Goal: Check status: Check status

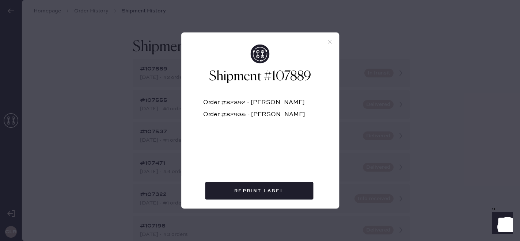
click at [331, 39] on icon at bounding box center [330, 42] width 7 height 7
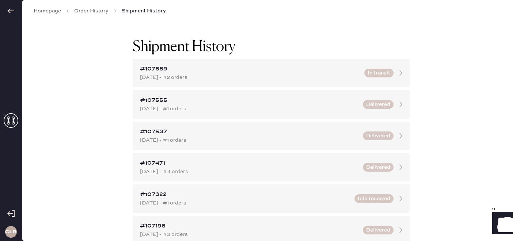
click at [7, 127] on icon at bounding box center [11, 120] width 15 height 15
click at [10, 122] on use at bounding box center [11, 120] width 15 height 15
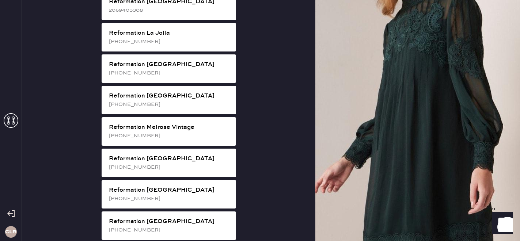
scroll to position [859, 0]
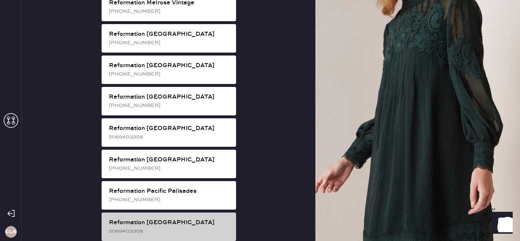
click at [164, 219] on div "Reformation [GEOGRAPHIC_DATA]" at bounding box center [169, 223] width 121 height 9
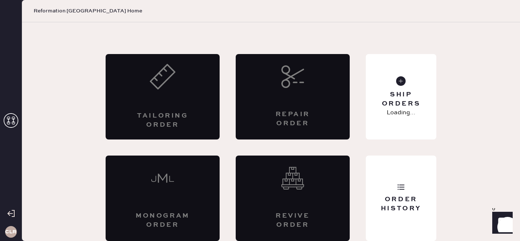
scroll to position [24, 0]
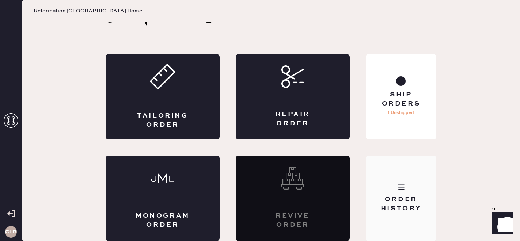
click at [416, 195] on div "Order History" at bounding box center [401, 204] width 59 height 18
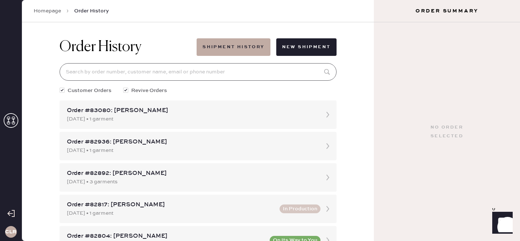
click at [164, 73] on input at bounding box center [198, 72] width 277 height 18
paste input "[EMAIL_ADDRESS][DOMAIN_NAME]"
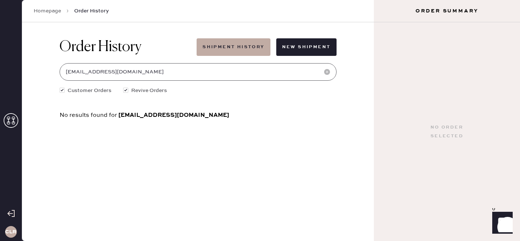
click at [126, 75] on input "[EMAIL_ADDRESS][DOMAIN_NAME]" at bounding box center [198, 72] width 277 height 18
paste input "[DOMAIN_NAME]"
click at [114, 70] on input "[EMAIL_ADDRESS][DOMAIN_NAME]" at bounding box center [198, 72] width 277 height 18
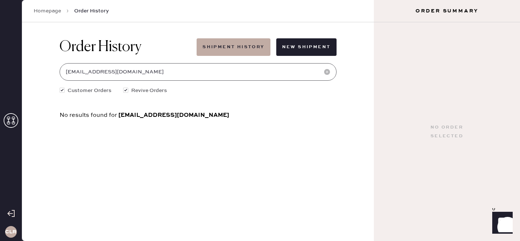
click at [114, 70] on input "[EMAIL_ADDRESS][DOMAIN_NAME]" at bounding box center [198, 72] width 277 height 18
type input "[EMAIL_ADDRESS][DOMAIN_NAME]"
click at [258, 45] on button "Shipment History" at bounding box center [233, 47] width 73 height 18
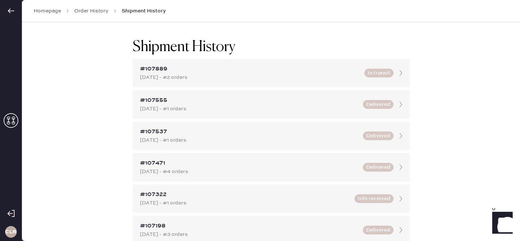
click at [101, 10] on link "Order History" at bounding box center [91, 10] width 34 height 7
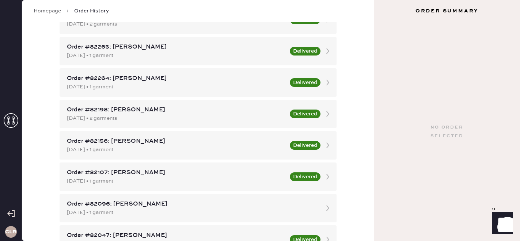
scroll to position [536, 0]
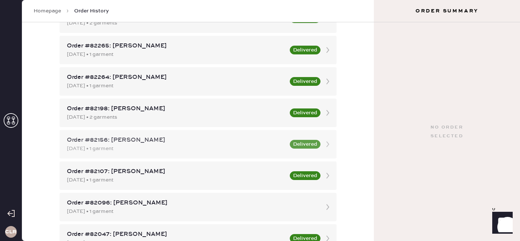
click at [148, 144] on div "Order #82156: [PERSON_NAME]" at bounding box center [176, 140] width 219 height 9
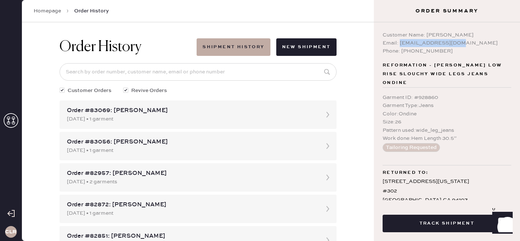
copy div "[EMAIL_ADDRESS][DOMAIN_NAME]"
drag, startPoint x: 399, startPoint y: 43, endPoint x: 468, endPoint y: 41, distance: 69.1
click at [469, 42] on div "Email: [EMAIL_ADDRESS][DOMAIN_NAME]" at bounding box center [447, 43] width 129 height 8
click at [116, 72] on input at bounding box center [198, 72] width 277 height 18
paste input "[EMAIL_ADDRESS][DOMAIN_NAME]"
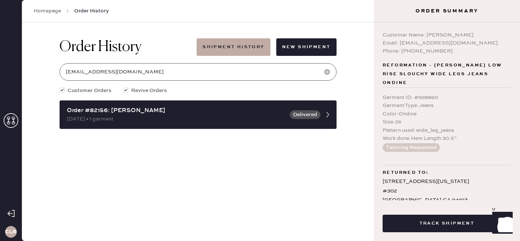
type input "[EMAIL_ADDRESS][DOMAIN_NAME]"
